Goal: Information Seeking & Learning: Check status

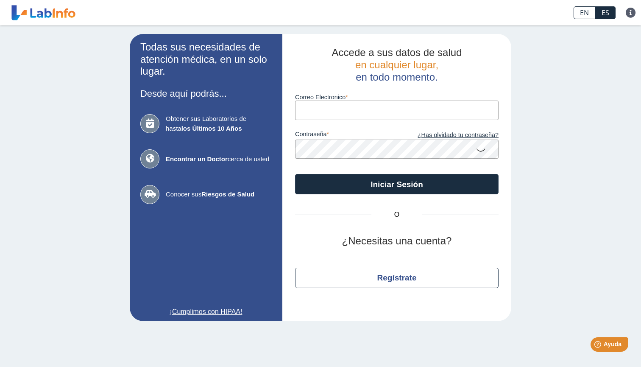
type input "[EMAIL_ADDRESS][DOMAIN_NAME]"
click at [397, 183] on button "Iniciar Sesión" at bounding box center [396, 184] width 203 height 20
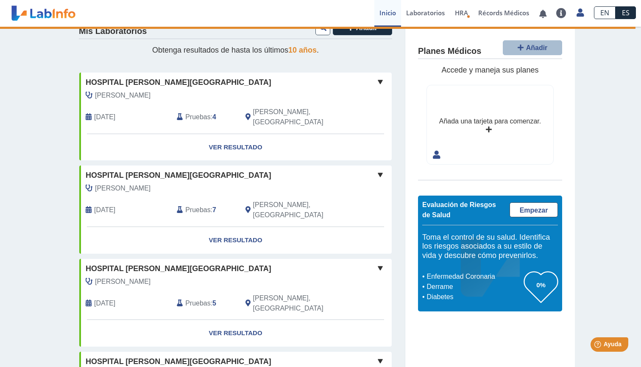
scroll to position [39, 0]
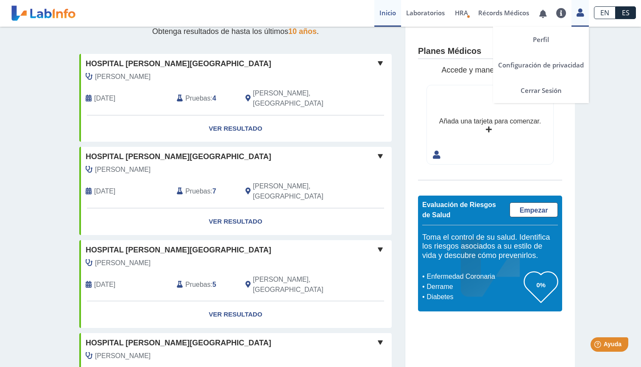
click at [582, 15] on icon at bounding box center [580, 12] width 7 height 6
click at [546, 48] on link "Perfil" at bounding box center [541, 39] width 96 height 25
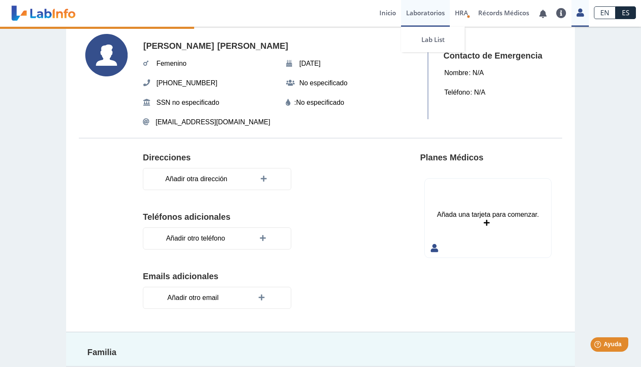
click at [426, 12] on link "Laboratorios" at bounding box center [425, 13] width 49 height 27
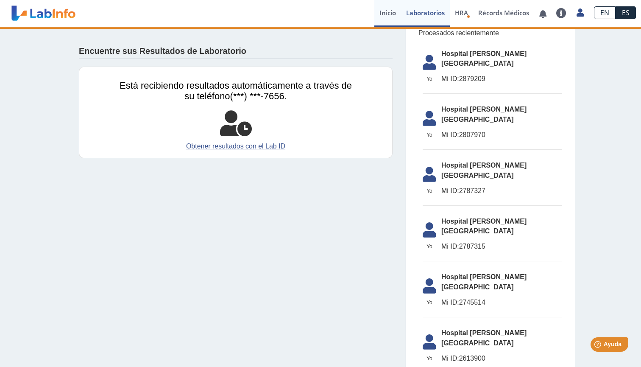
click at [380, 14] on link "Inicio" at bounding box center [387, 13] width 27 height 27
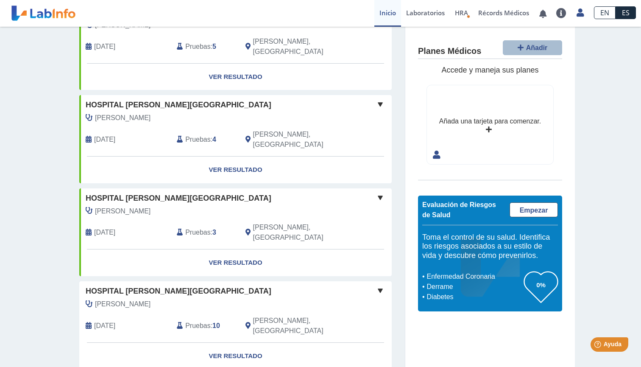
scroll to position [371, 0]
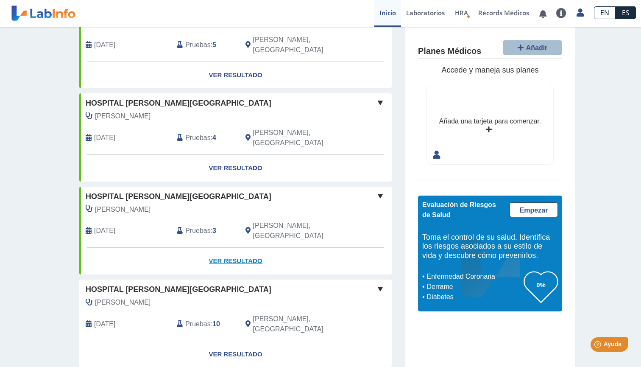
click at [253, 248] on link "Ver Resultado" at bounding box center [235, 261] width 312 height 27
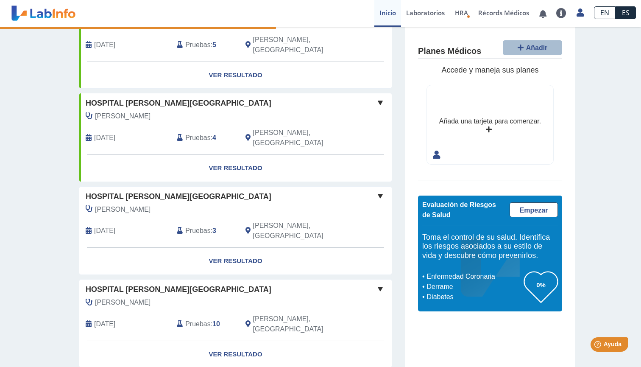
click at [377, 191] on span at bounding box center [380, 196] width 10 height 10
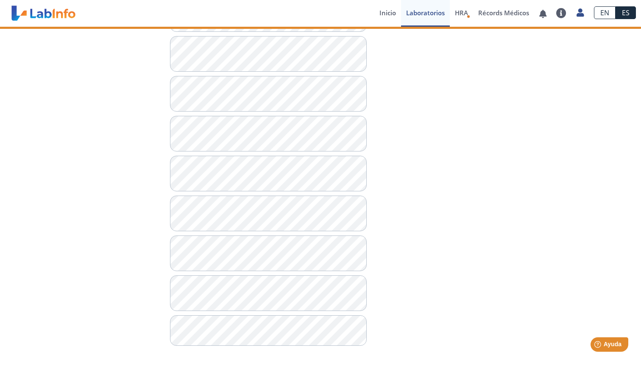
click at [381, 207] on div at bounding box center [504, 99] width 262 height 509
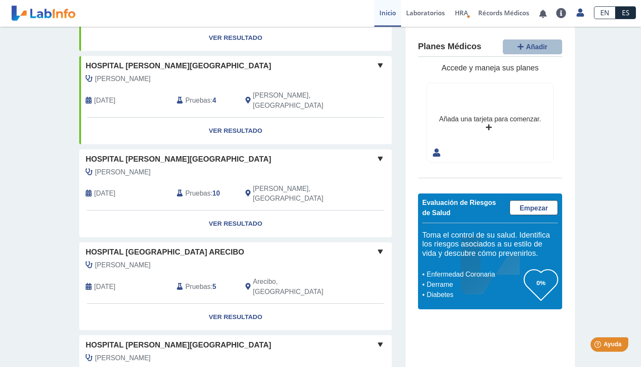
scroll to position [406, 0]
click at [383, 247] on span at bounding box center [380, 252] width 10 height 10
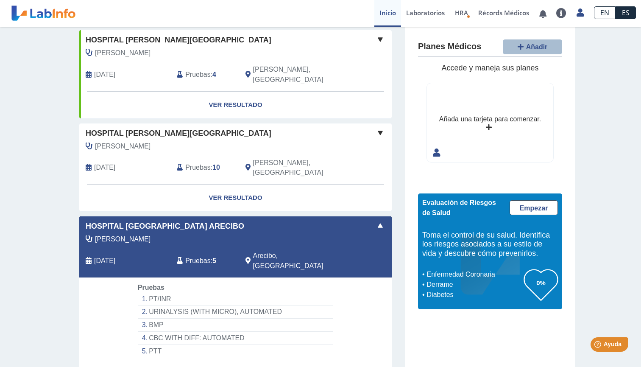
scroll to position [436, 0]
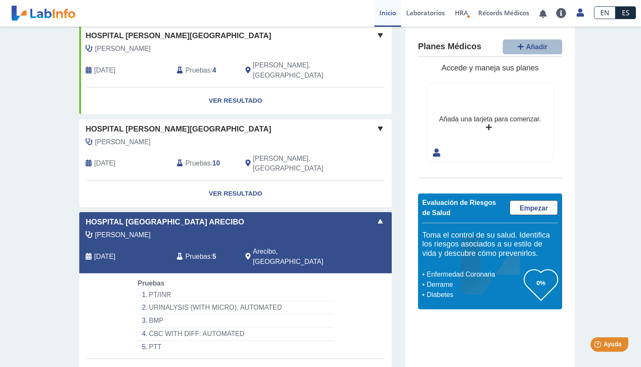
click at [220, 359] on link "Ver Resultado" at bounding box center [235, 372] width 312 height 27
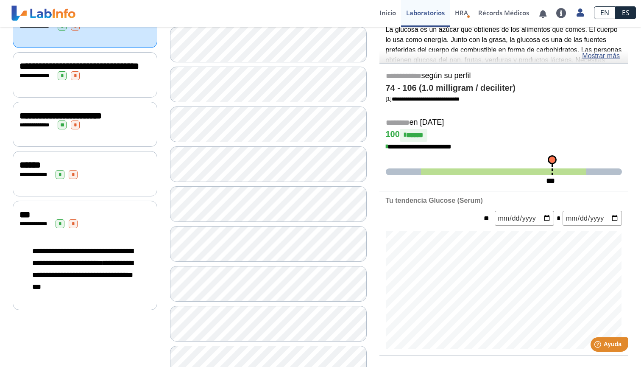
scroll to position [131, 0]
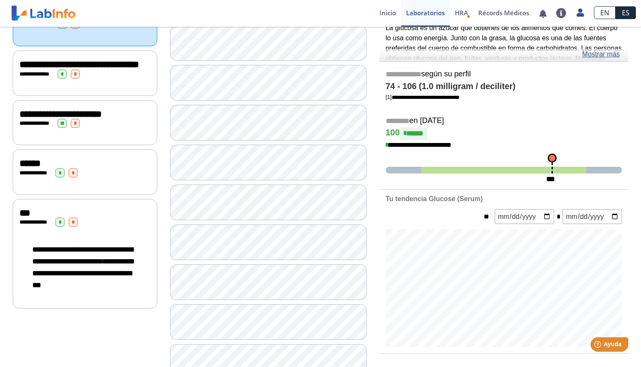
click at [90, 226] on div "**********" at bounding box center [84, 221] width 131 height 9
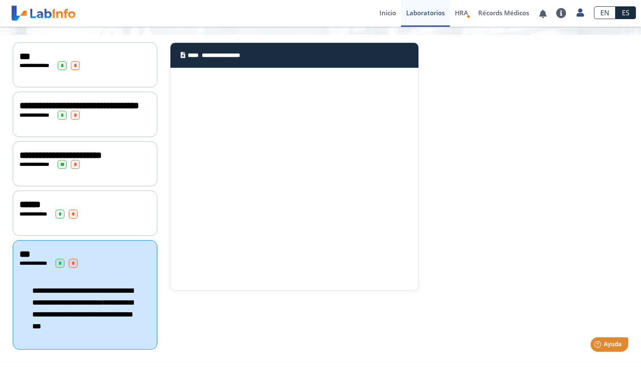
scroll to position [100, 0]
click at [118, 259] on div "***" at bounding box center [84, 254] width 131 height 10
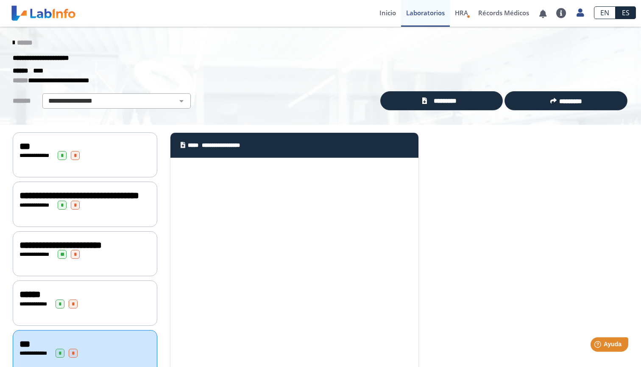
scroll to position [28, 0]
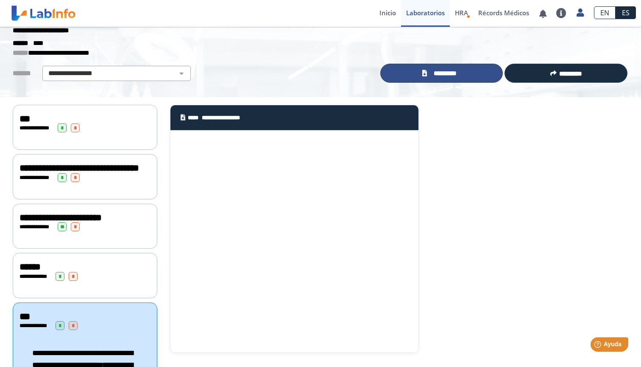
click at [455, 73] on span "*********" at bounding box center [444, 73] width 31 height 9
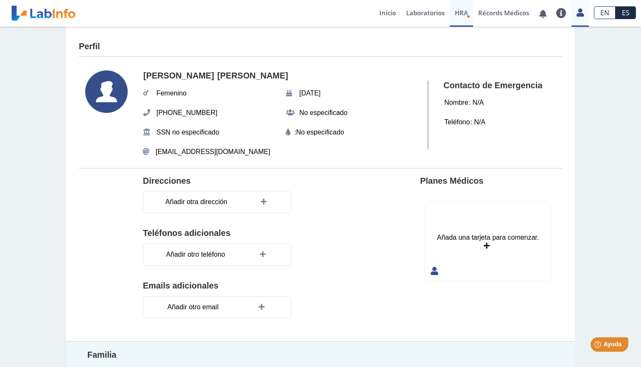
click at [466, 14] on span "HRA" at bounding box center [461, 12] width 13 height 8
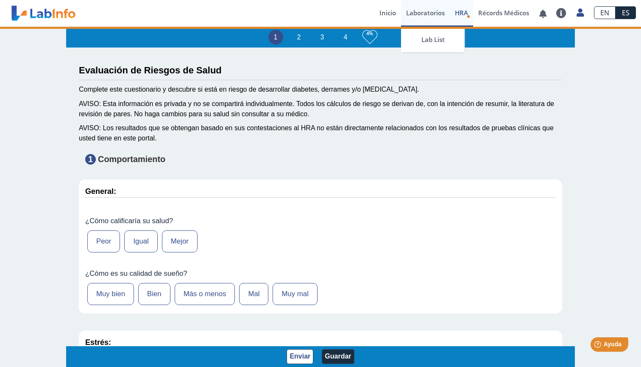
type input "[PERSON_NAME]"
type input "[DATE]"
select select
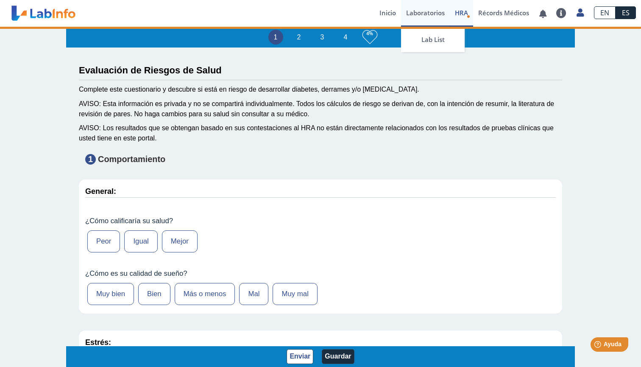
select select
click at [414, 9] on link "Laboratorios" at bounding box center [425, 13] width 49 height 27
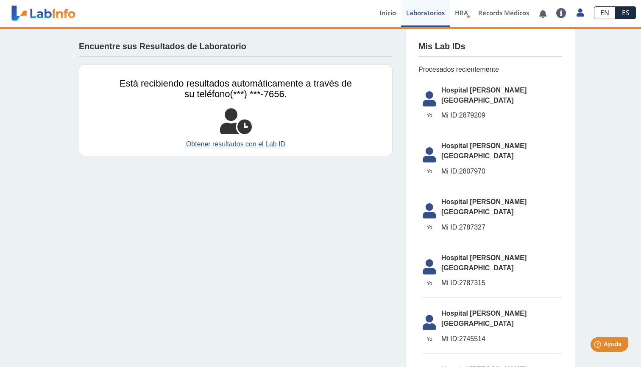
click at [367, 8] on header "¡Todo al día! No hay notificaciones. Preguntas Frecuentes Política de privacida…" at bounding box center [320, 13] width 641 height 27
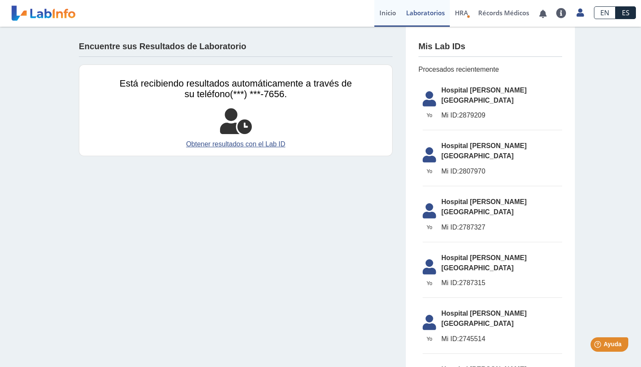
click at [396, 8] on link "Inicio" at bounding box center [387, 13] width 27 height 27
